Goal: Download file/media

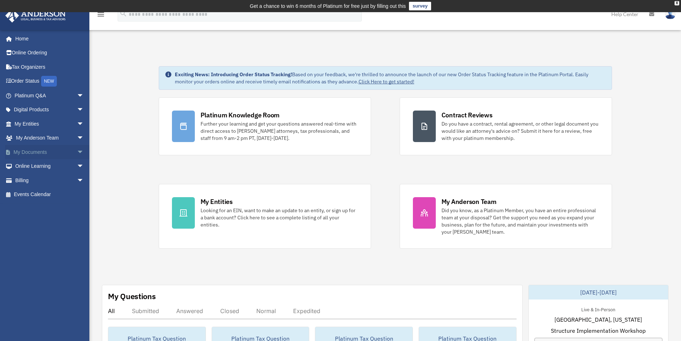
click at [77, 152] on span "arrow_drop_down" at bounding box center [84, 152] width 14 height 15
click at [30, 163] on link "Box" at bounding box center [52, 166] width 85 height 14
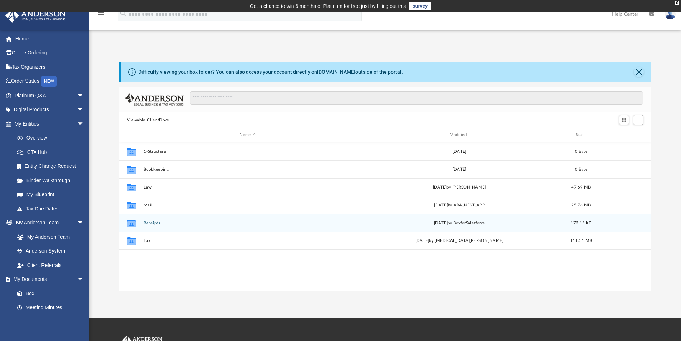
scroll to position [157, 527]
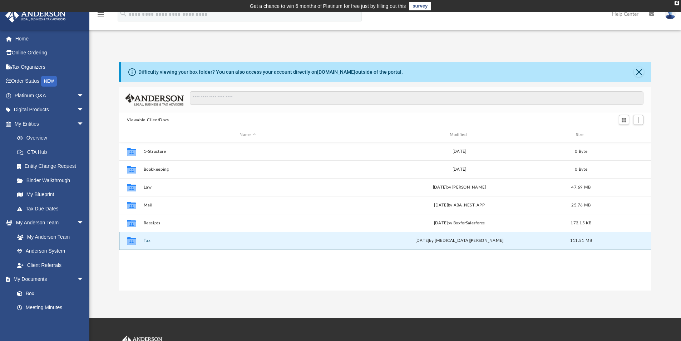
click at [148, 241] on button "Tax" at bounding box center [247, 240] width 209 height 5
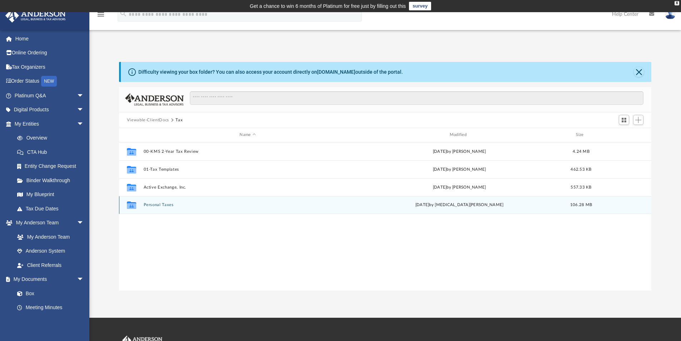
click at [152, 207] on button "Personal Taxes" at bounding box center [247, 204] width 209 height 5
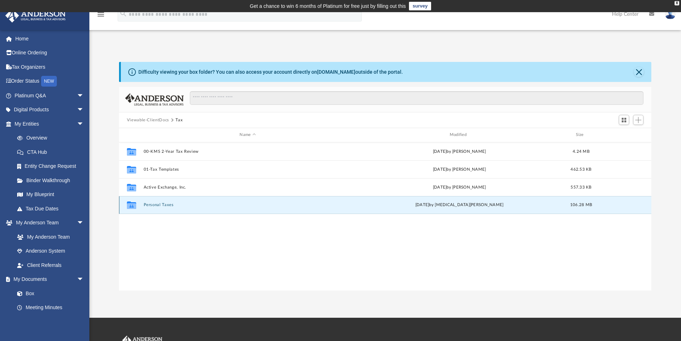
click at [152, 207] on button "Personal Taxes" at bounding box center [247, 204] width 209 height 5
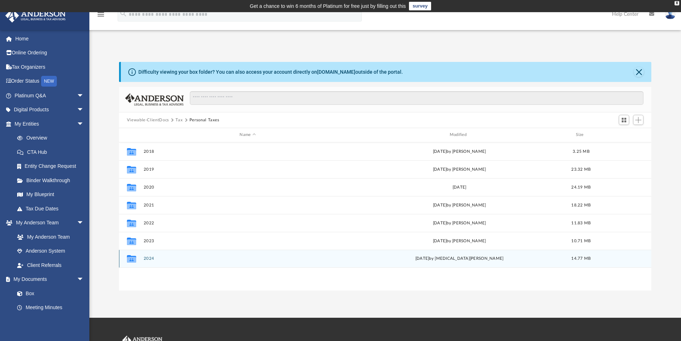
click at [153, 257] on button "2024" at bounding box center [247, 258] width 209 height 5
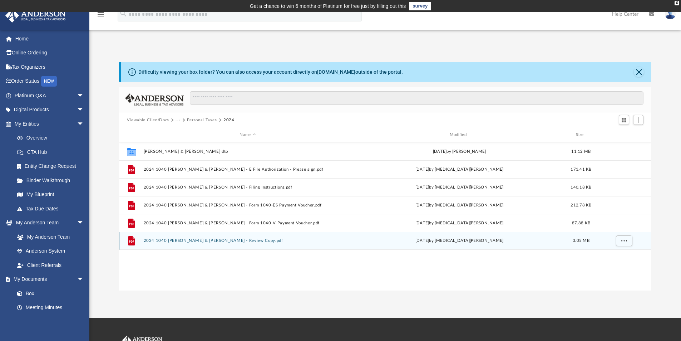
click at [162, 243] on div "File 2024 1040 [PERSON_NAME] & [PERSON_NAME] - Review Copy.pdf [DATE] by [MEDIC…" at bounding box center [385, 241] width 533 height 18
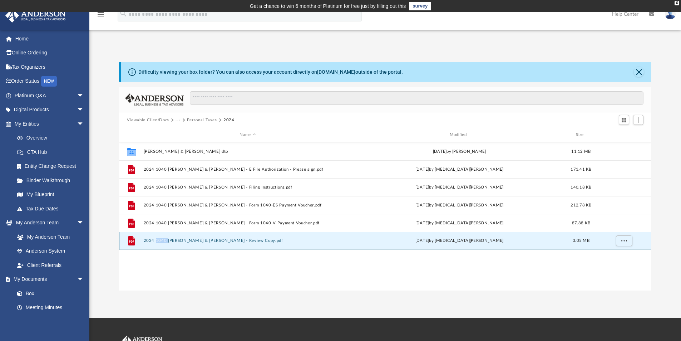
click at [147, 240] on button "2024 1040 [PERSON_NAME] & [PERSON_NAME] - Review Copy.pdf" at bounding box center [247, 240] width 209 height 5
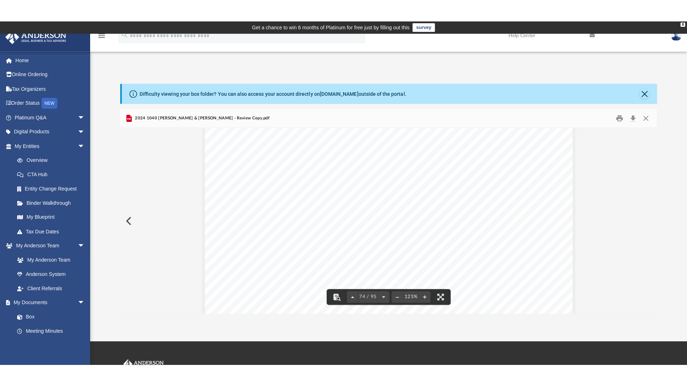
scroll to position [35462, 0]
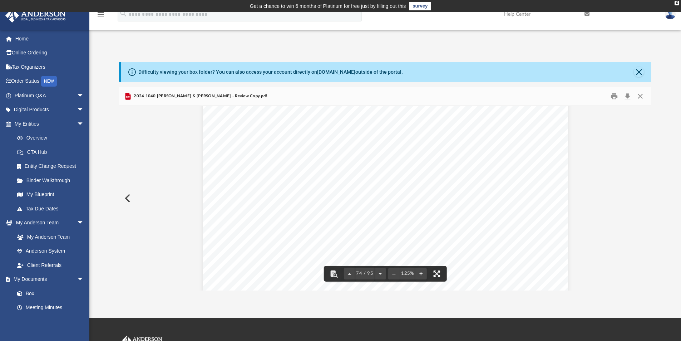
drag, startPoint x: 440, startPoint y: 274, endPoint x: 440, endPoint y: 305, distance: 31.1
click at [440, 274] on button "File preview" at bounding box center [437, 274] width 16 height 16
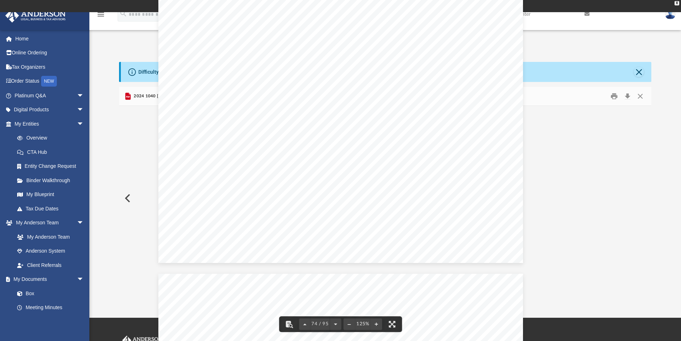
click at [440, 263] on div "439513 [DATE] not Unallowed loss (line 1c) [GEOGRAPHIC_DATA] loss (line 2c) Sid…" at bounding box center [340, 27] width 365 height 472
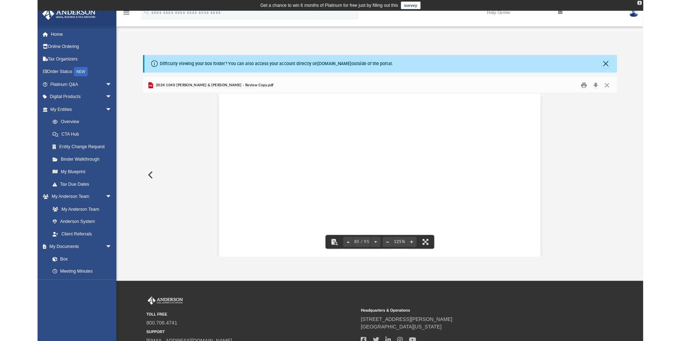
scroll to position [157, 527]
